Goal: Task Accomplishment & Management: Use online tool/utility

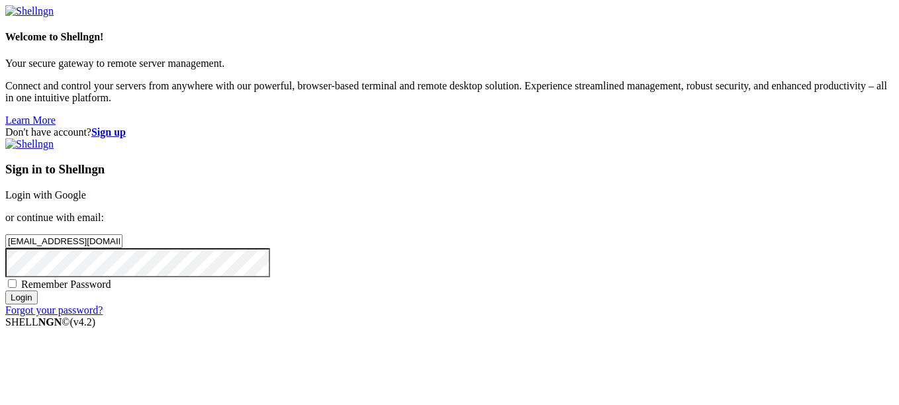
type input "[EMAIL_ADDRESS][DOMAIN_NAME]"
click at [111, 279] on span "Remember Password" at bounding box center [66, 284] width 90 height 11
click at [17, 279] on input "Remember Password" at bounding box center [12, 283] width 9 height 9
checkbox input "true"
click at [5, 291] on input "Login" at bounding box center [21, 298] width 32 height 14
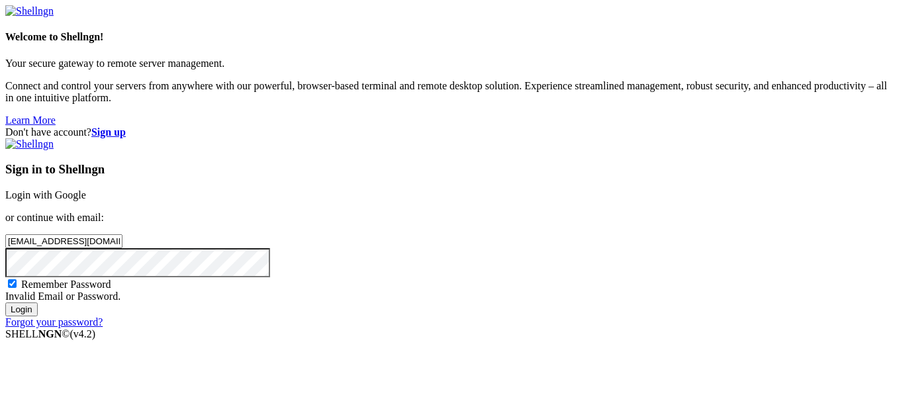
click at [5, 303] on input "Login" at bounding box center [21, 310] width 32 height 14
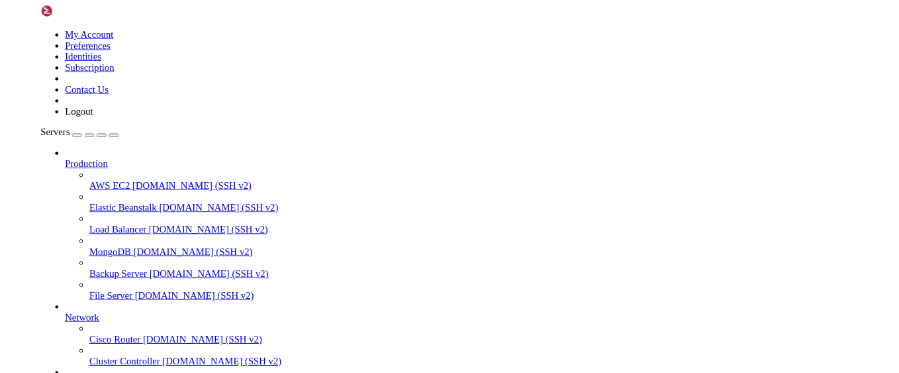
scroll to position [6, 1]
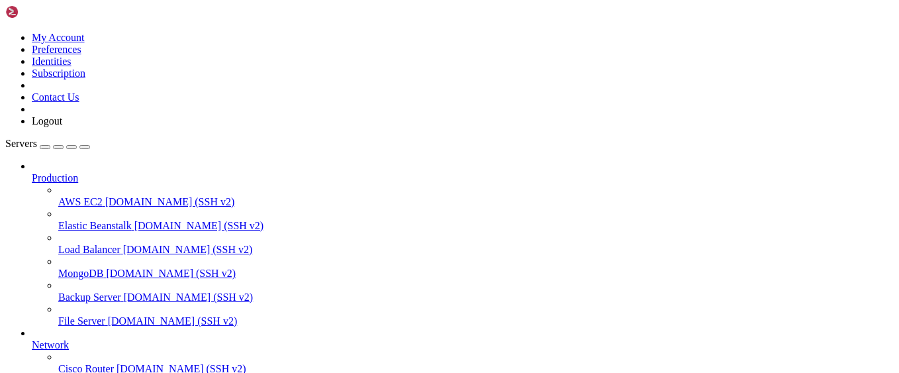
scroll to position [516, 0]
